Goal: Task Accomplishment & Management: Manage account settings

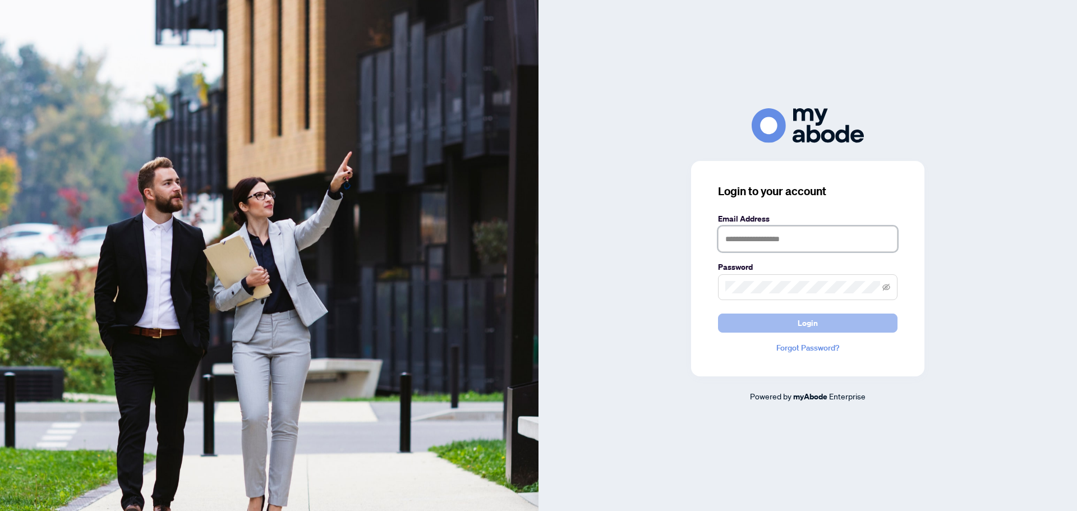
type input "**********"
click at [817, 319] on span "Login" at bounding box center [808, 323] width 20 height 18
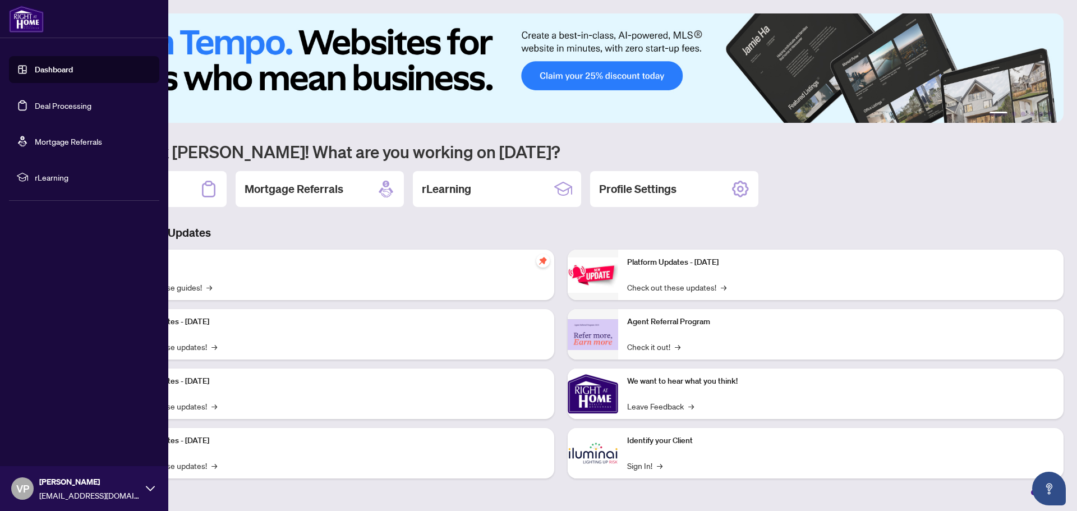
click at [80, 104] on link "Deal Processing" at bounding box center [63, 105] width 57 height 10
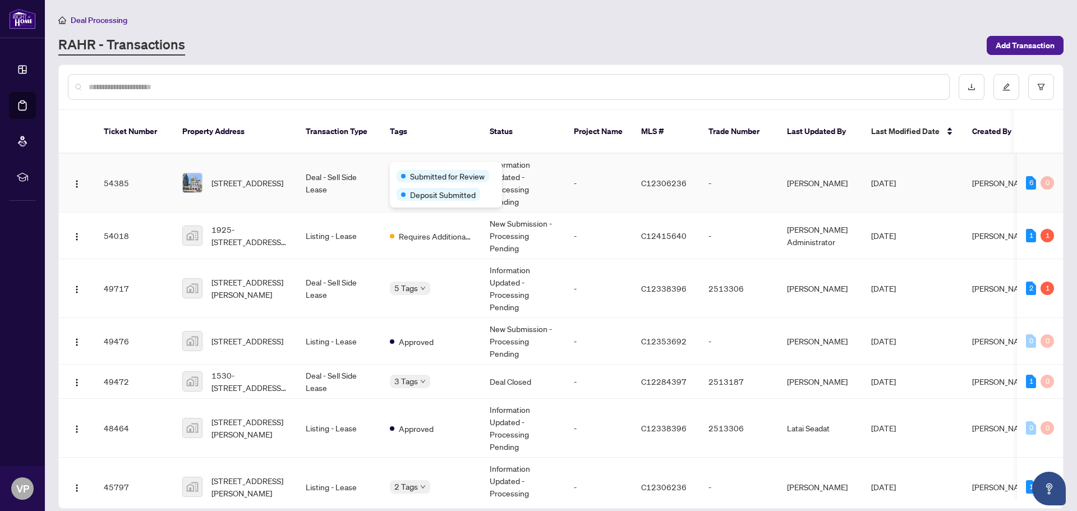
click at [406, 164] on div "Submitted for Review Deposit Submitted" at bounding box center [446, 184] width 112 height 45
click at [241, 177] on span "[STREET_ADDRESS]" at bounding box center [247, 183] width 72 height 12
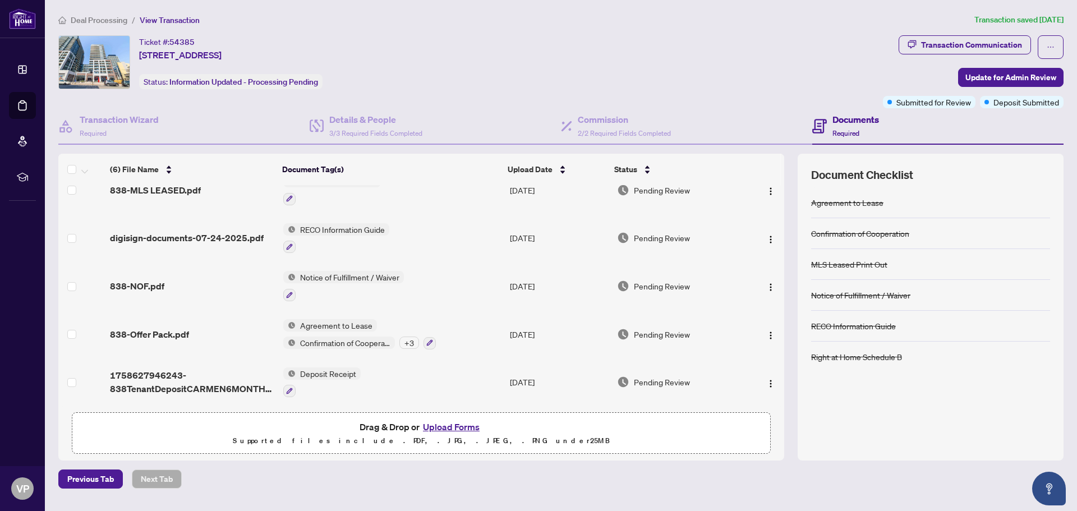
scroll to position [70, 0]
click at [164, 328] on span "838-Offer Pack.pdf" at bounding box center [149, 334] width 79 height 13
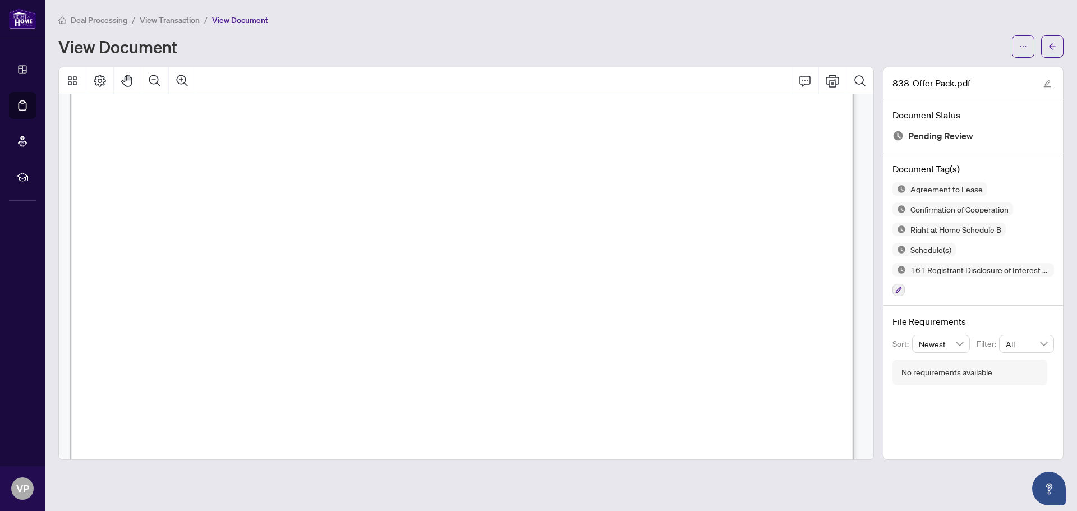
scroll to position [224, 0]
